Goal: Navigation & Orientation: Find specific page/section

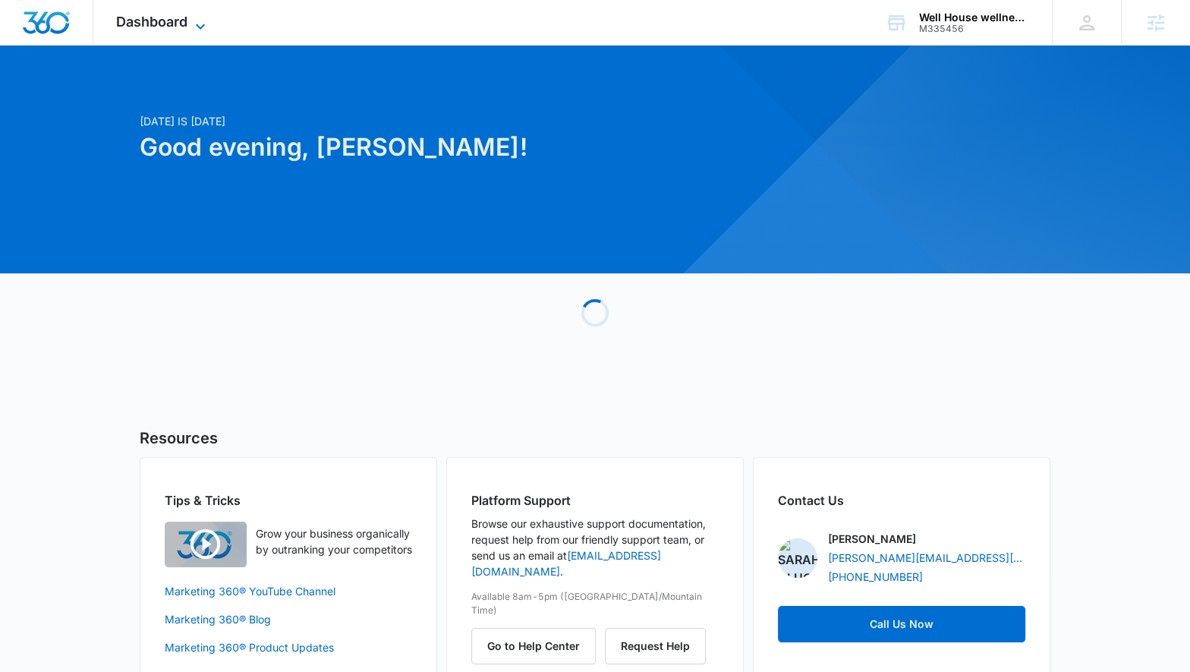
click at [178, 27] on span "Dashboard" at bounding box center [151, 22] width 71 height 16
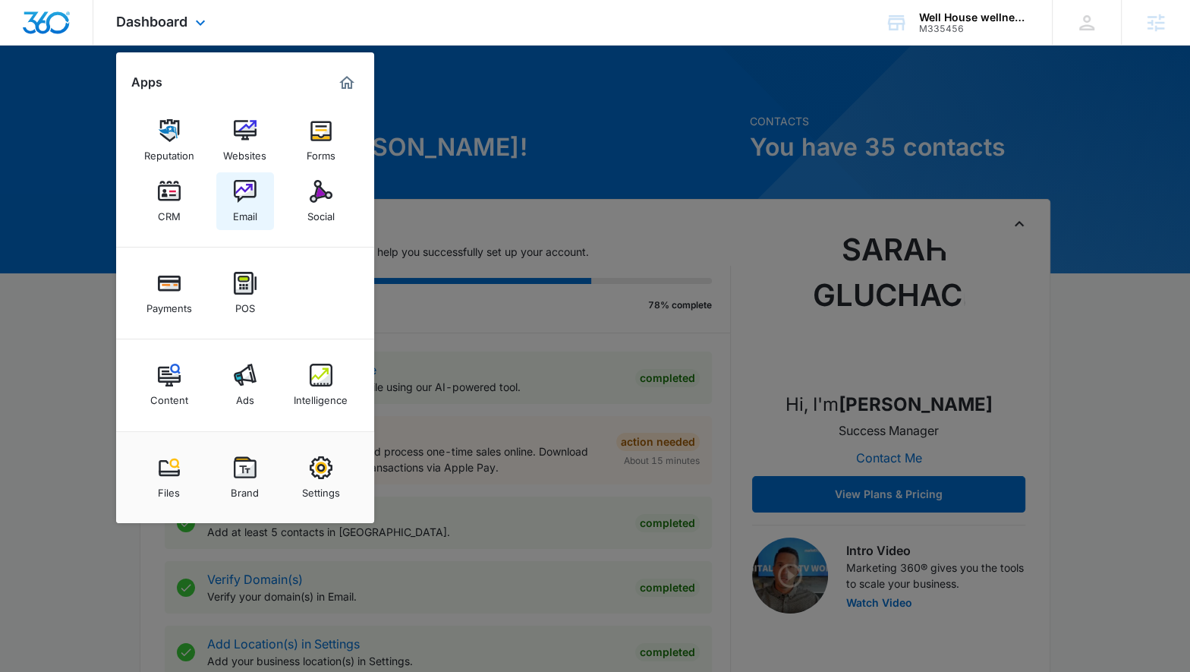
click at [243, 197] on img at bounding box center [245, 191] width 23 height 23
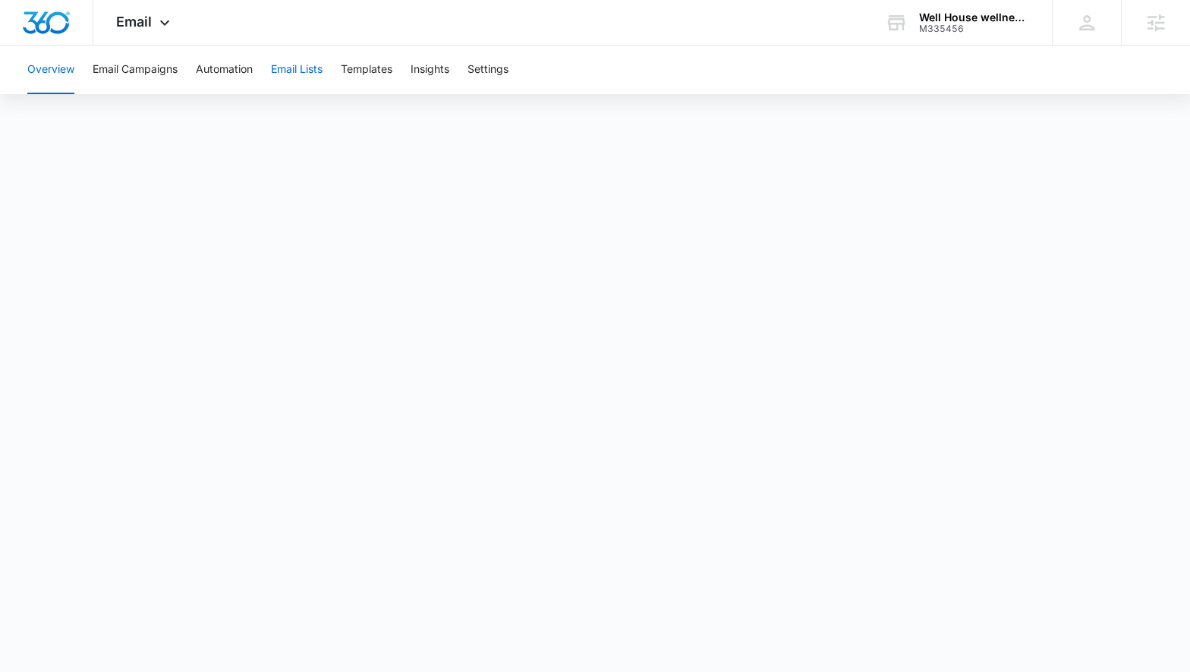
click at [284, 71] on button "Email Lists" at bounding box center [297, 70] width 52 height 49
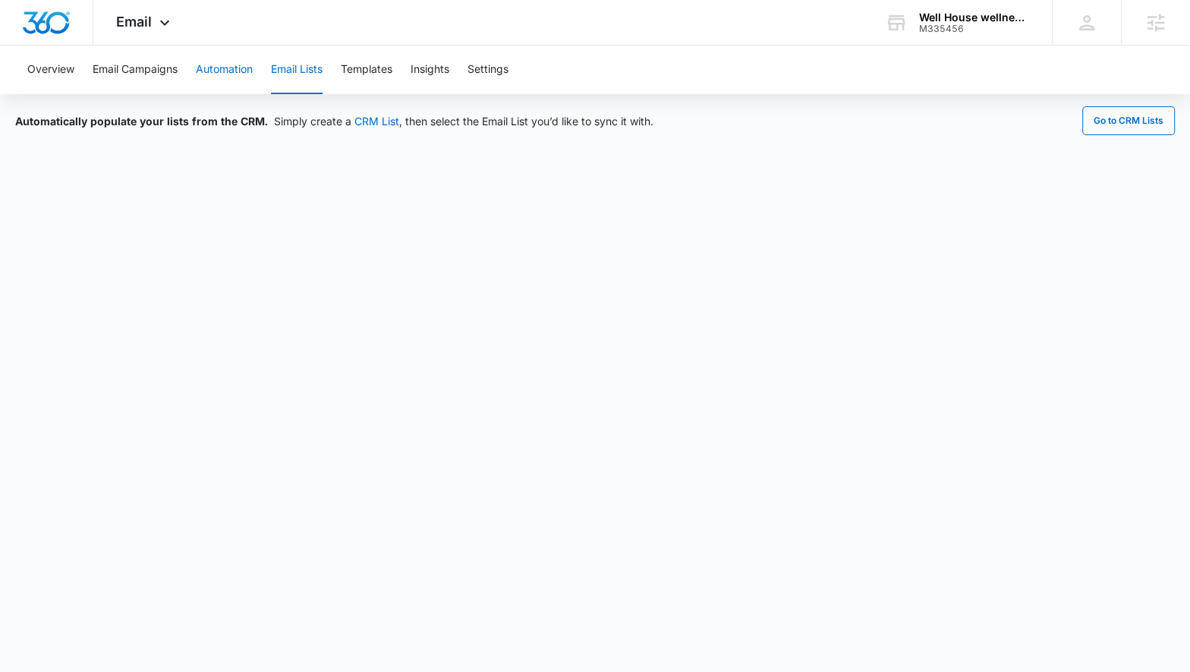
click at [222, 72] on button "Automation" at bounding box center [224, 70] width 57 height 49
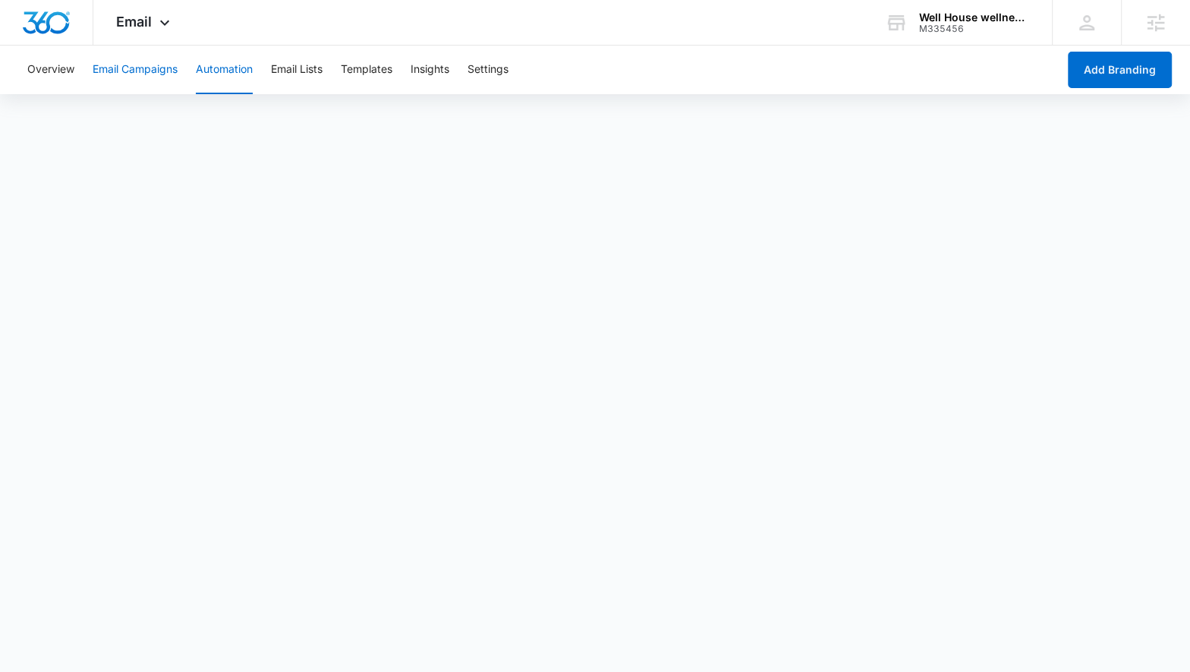
click at [173, 71] on button "Email Campaigns" at bounding box center [135, 70] width 85 height 49
click at [285, 65] on button "Email Lists" at bounding box center [297, 70] width 52 height 49
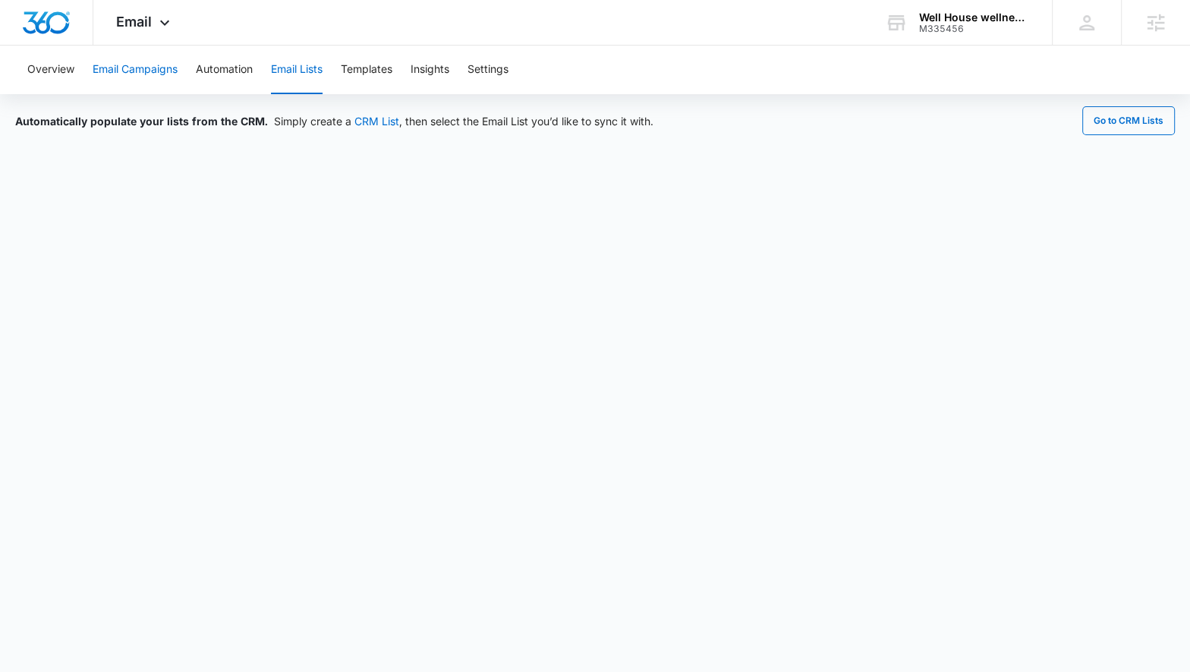
click at [155, 74] on button "Email Campaigns" at bounding box center [135, 70] width 85 height 49
